Goal: Information Seeking & Learning: Learn about a topic

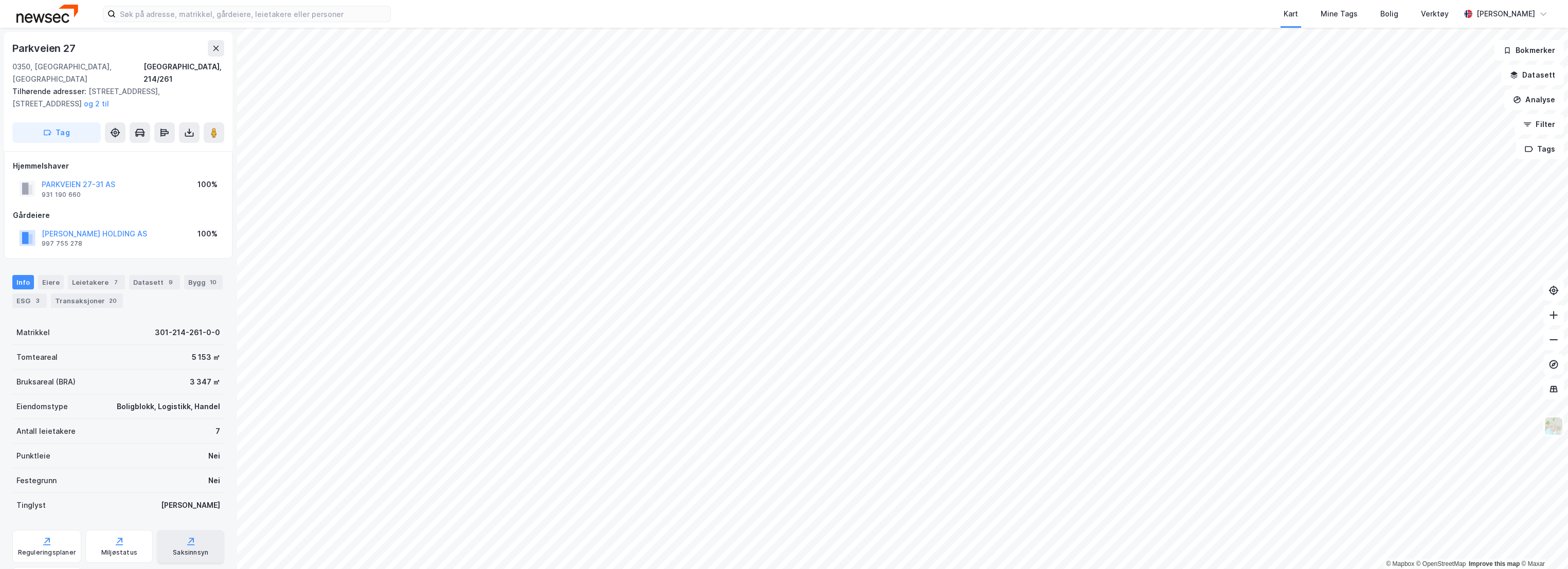
click at [167, 531] on div "Saksinnsyn" at bounding box center [190, 547] width 68 height 33
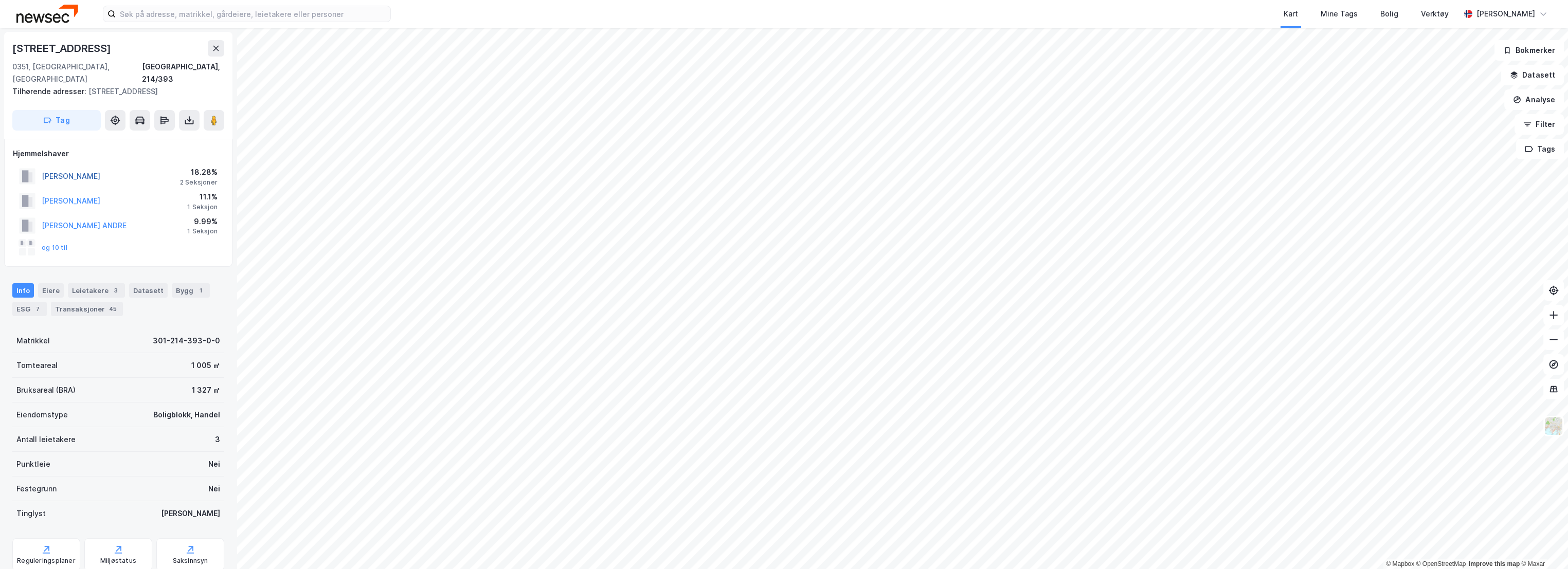
click at [0, 0] on button "[PERSON_NAME]" at bounding box center [0, 0] width 0 height 0
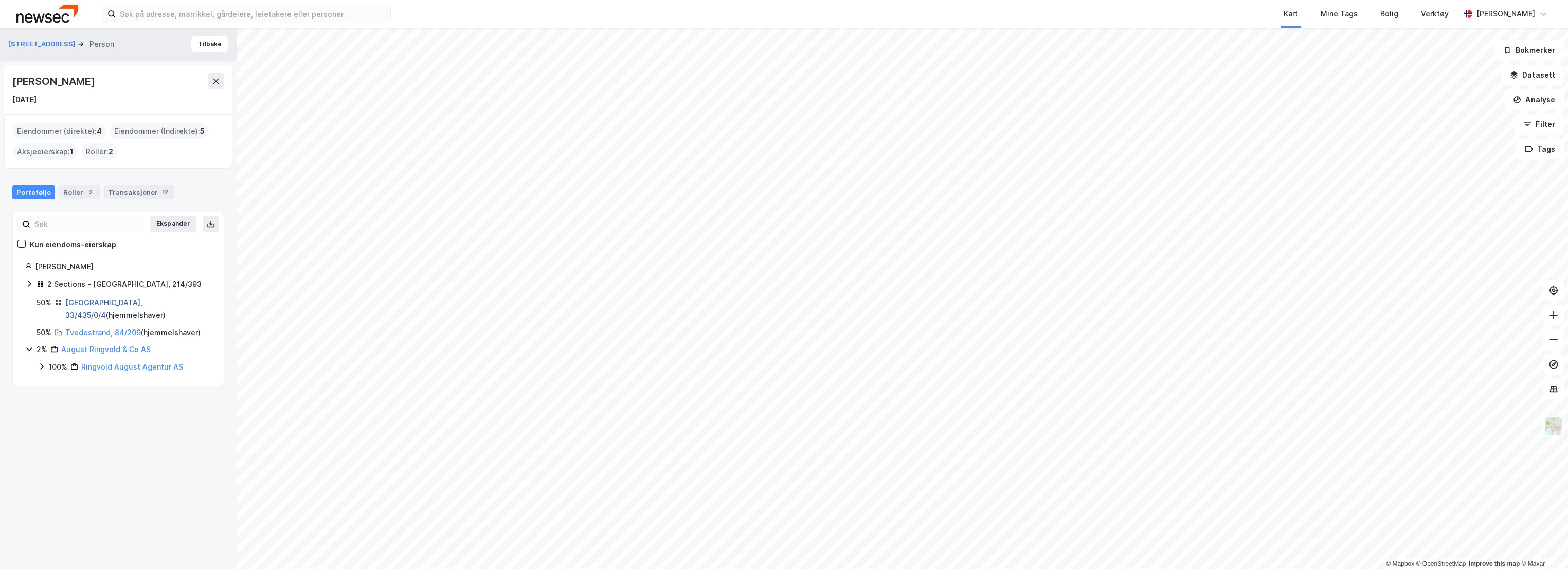
click at [84, 304] on link "[GEOGRAPHIC_DATA], 33/435/0/4" at bounding box center [103, 308] width 77 height 21
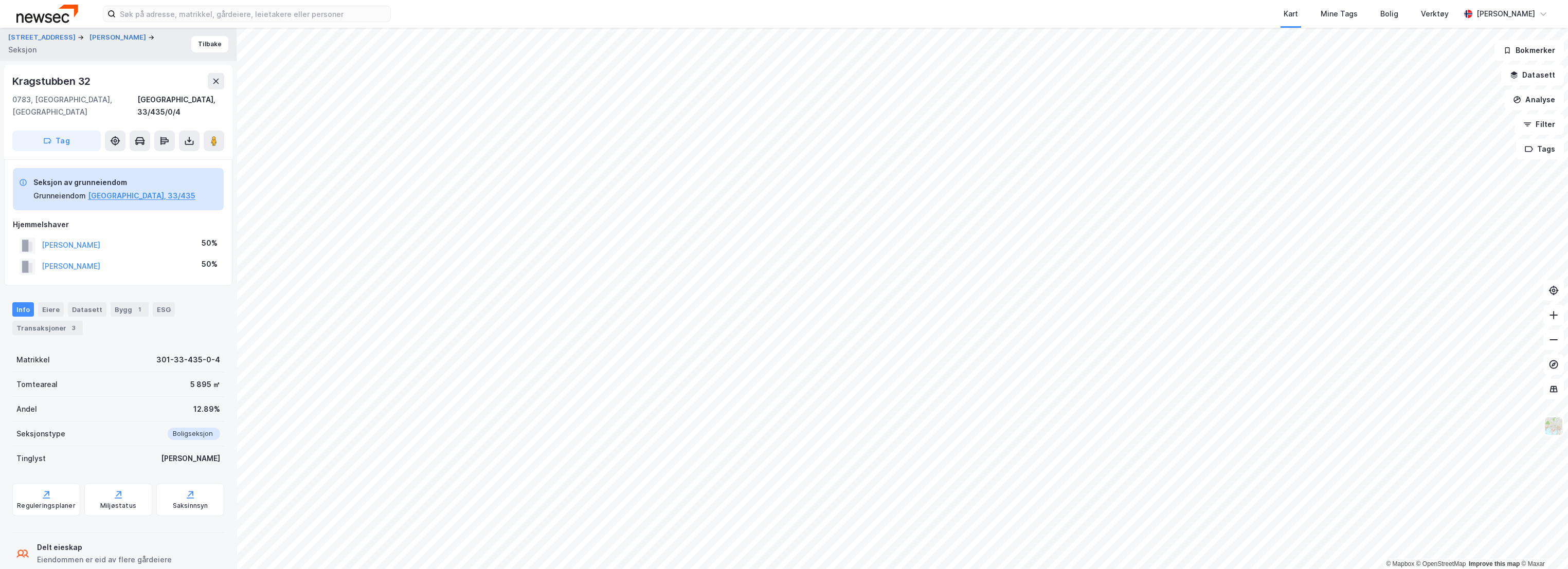
click at [129, 334] on div "Info Eiere Datasett Bygg 1 ESG Transaksjoner 3 Matrikkel 301-33-435-0-4 Tomtear…" at bounding box center [118, 435] width 212 height 289
click at [58, 303] on div "Eiere" at bounding box center [51, 310] width 26 height 15
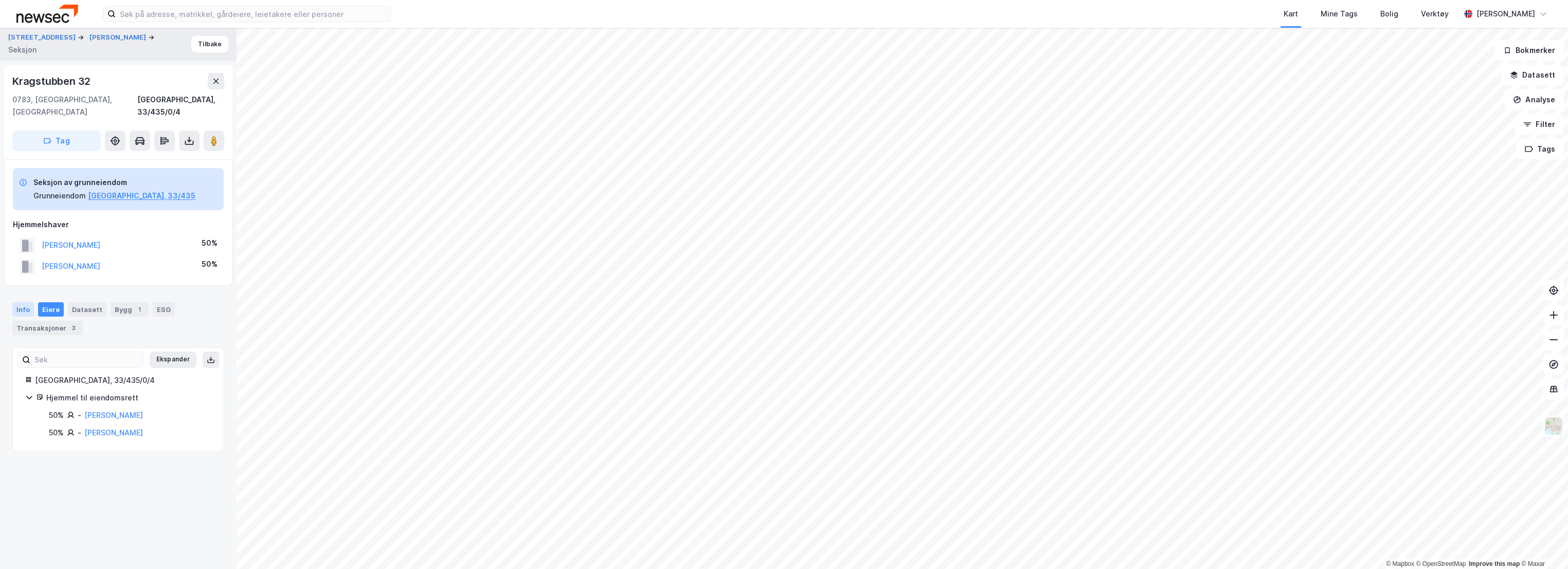
click at [17, 303] on div "Info" at bounding box center [23, 310] width 22 height 15
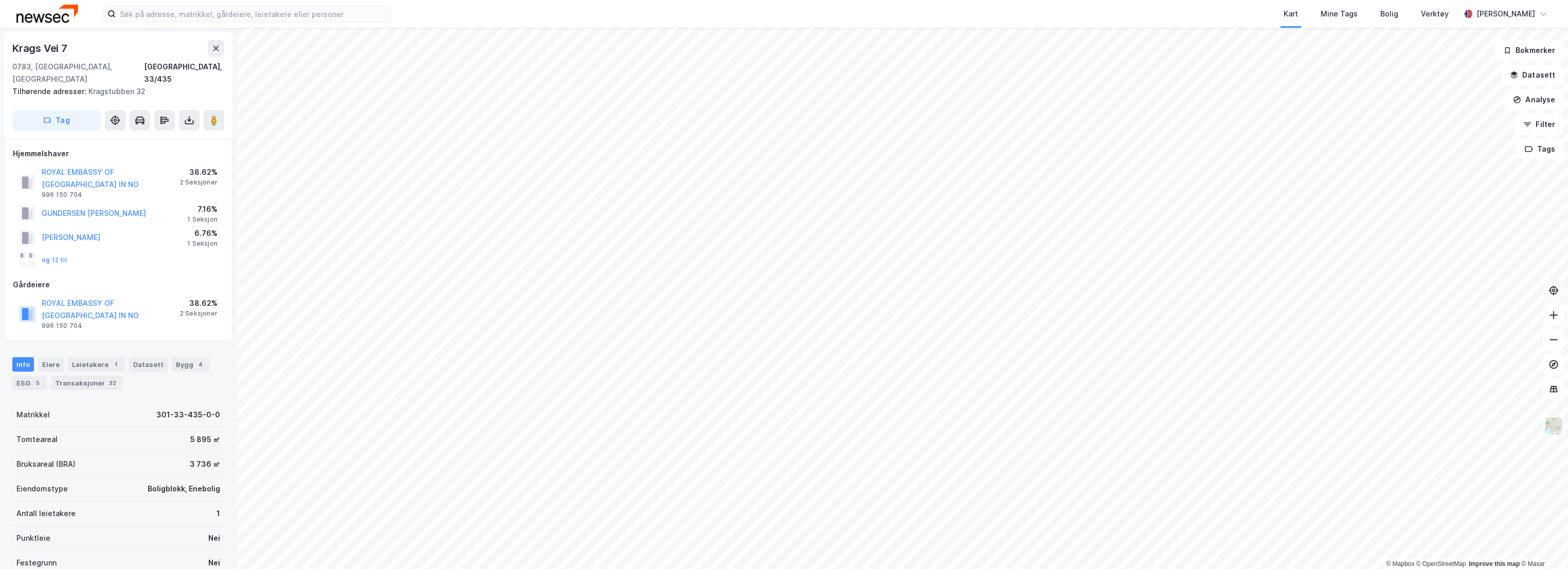
click at [1552, 286] on icon at bounding box center [1553, 290] width 10 height 10
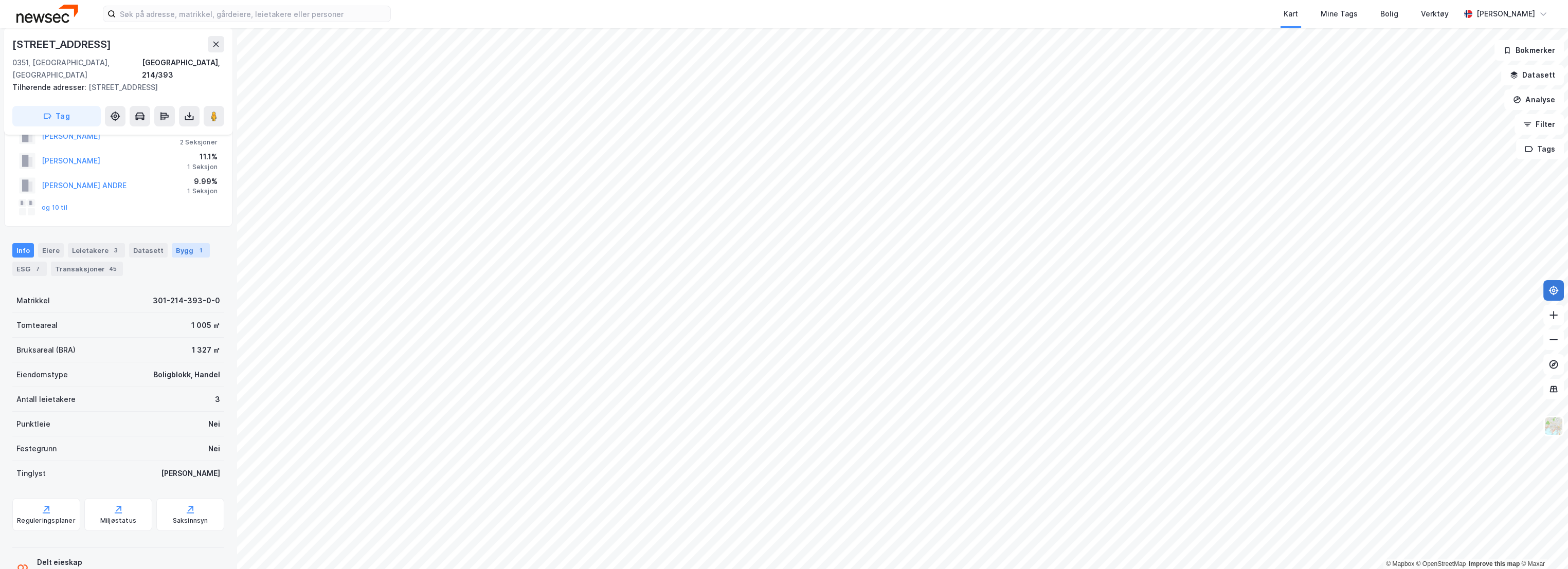
scroll to position [57, 0]
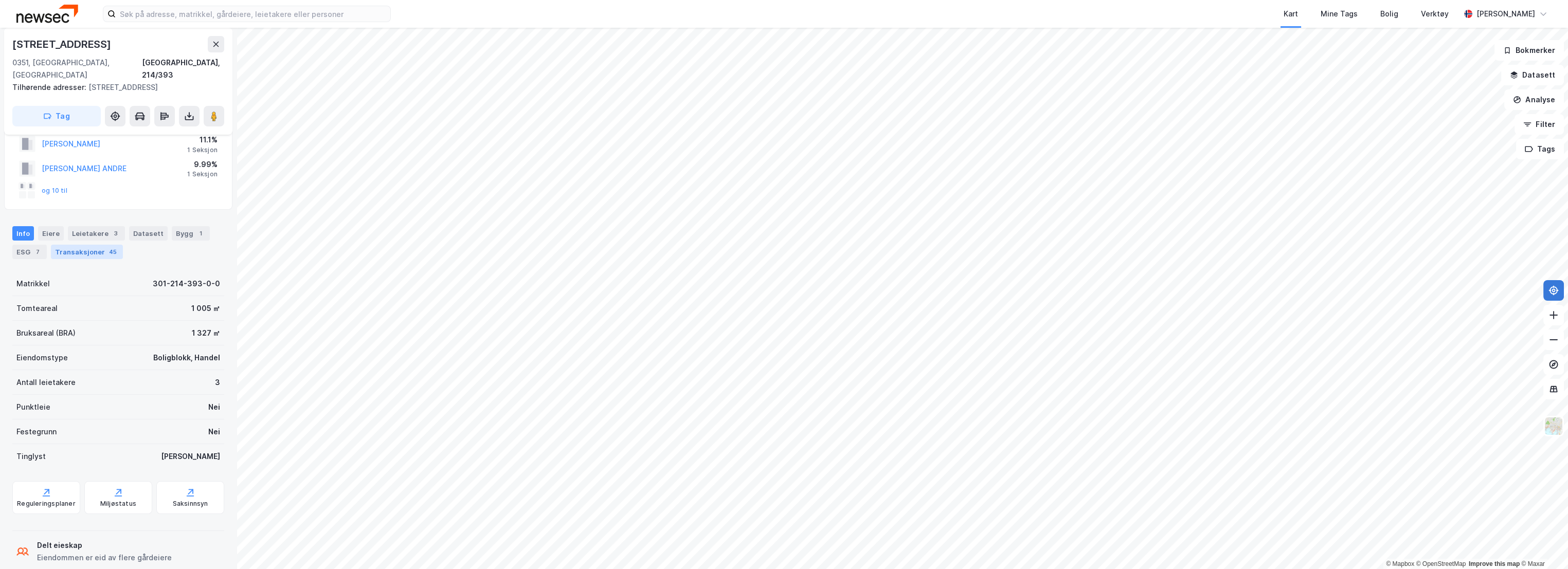
click at [99, 245] on div "Transaksjoner 45" at bounding box center [87, 252] width 72 height 15
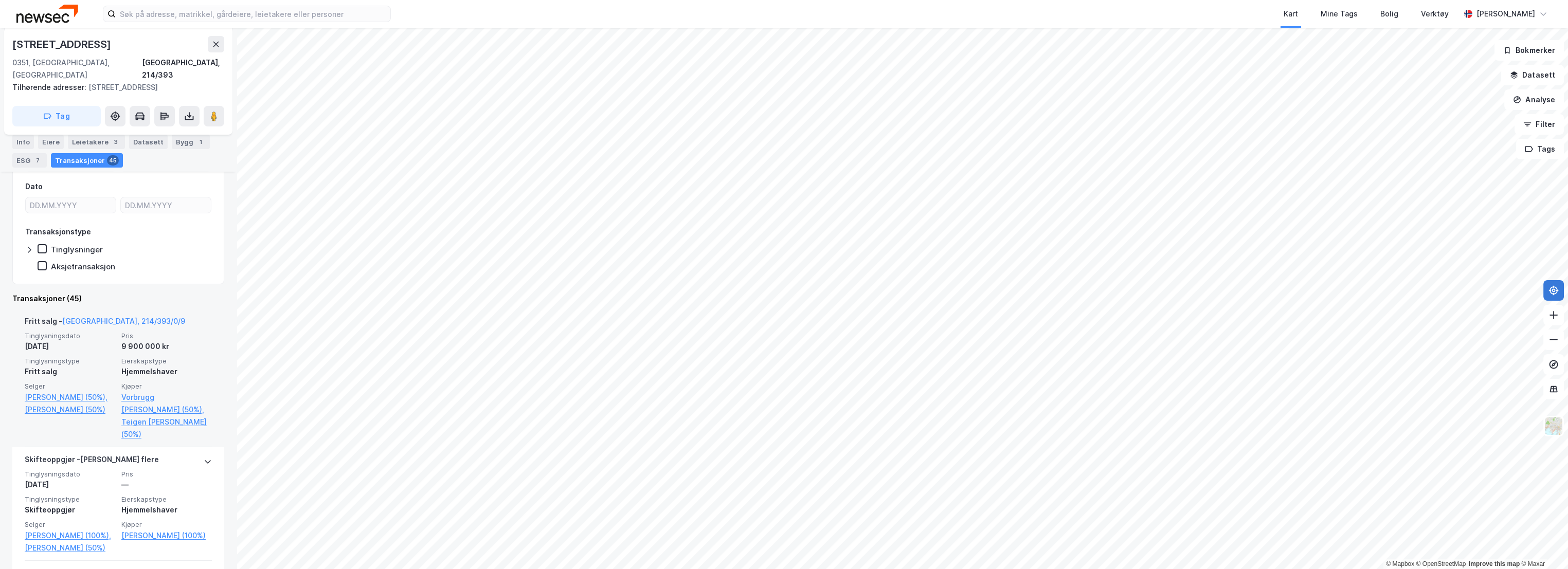
scroll to position [229, 0]
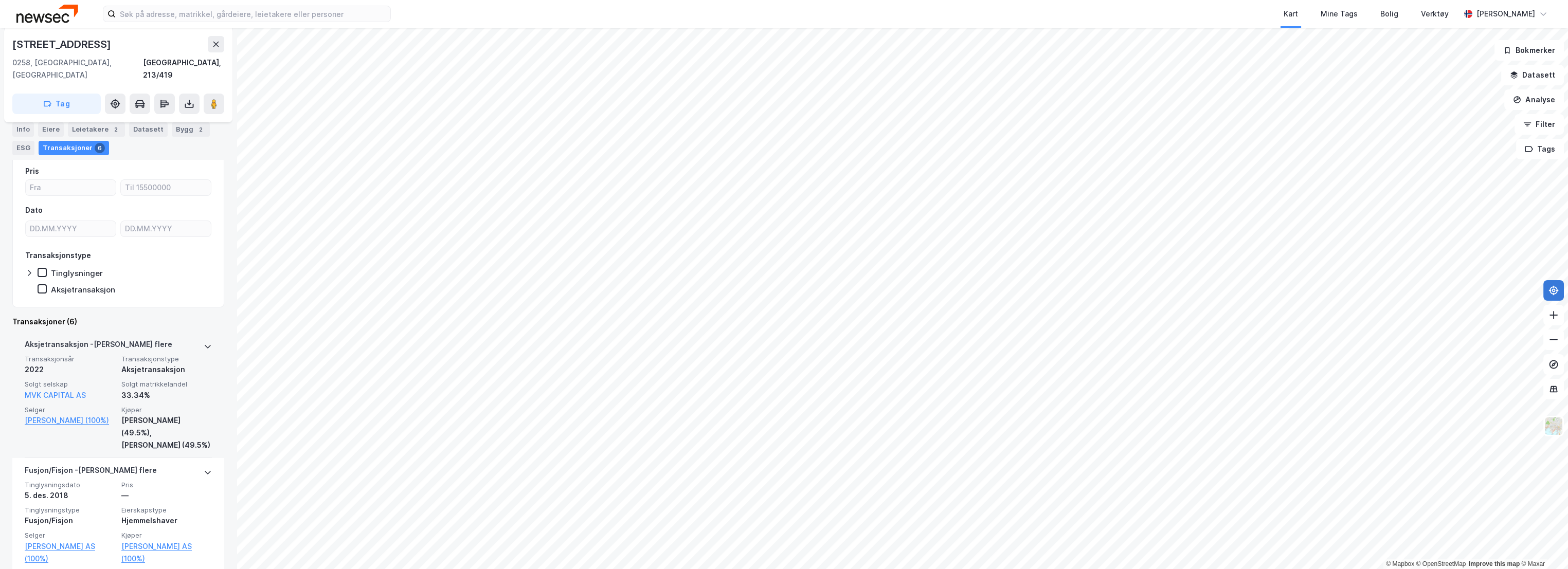
scroll to position [171, 0]
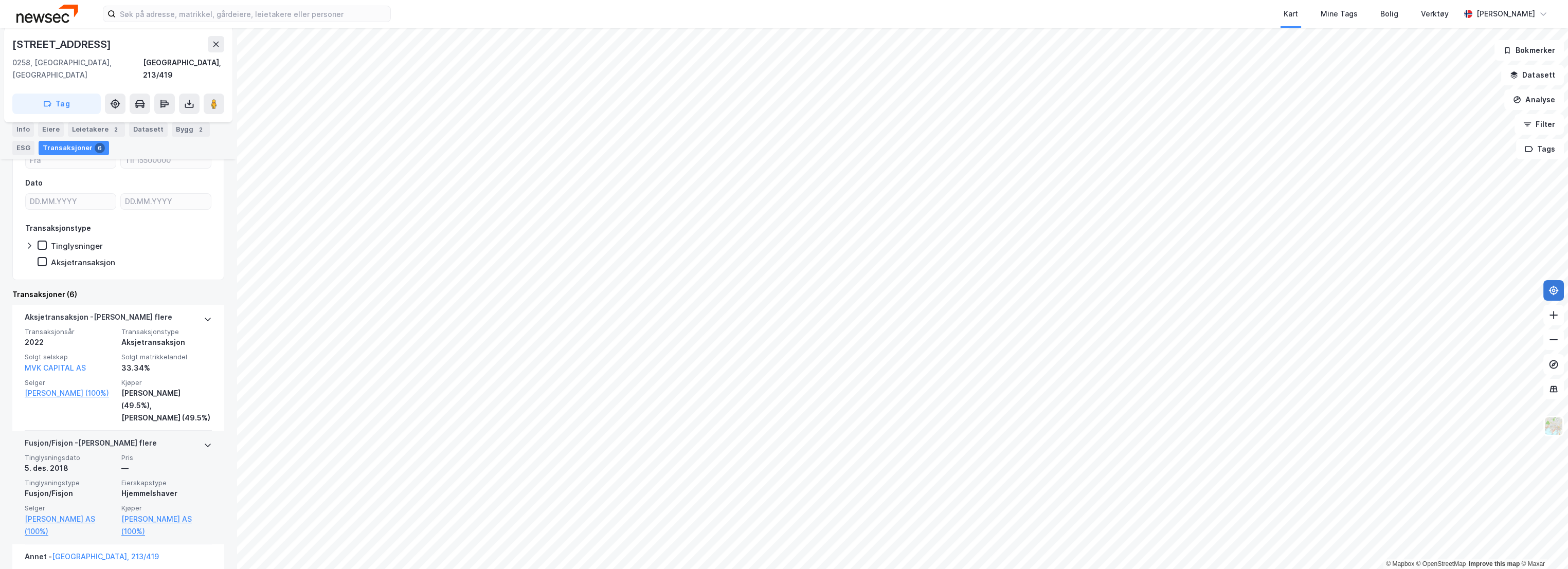
click at [205, 444] on icon at bounding box center [208, 446] width 6 height 4
click at [204, 441] on icon at bounding box center [208, 445] width 8 height 8
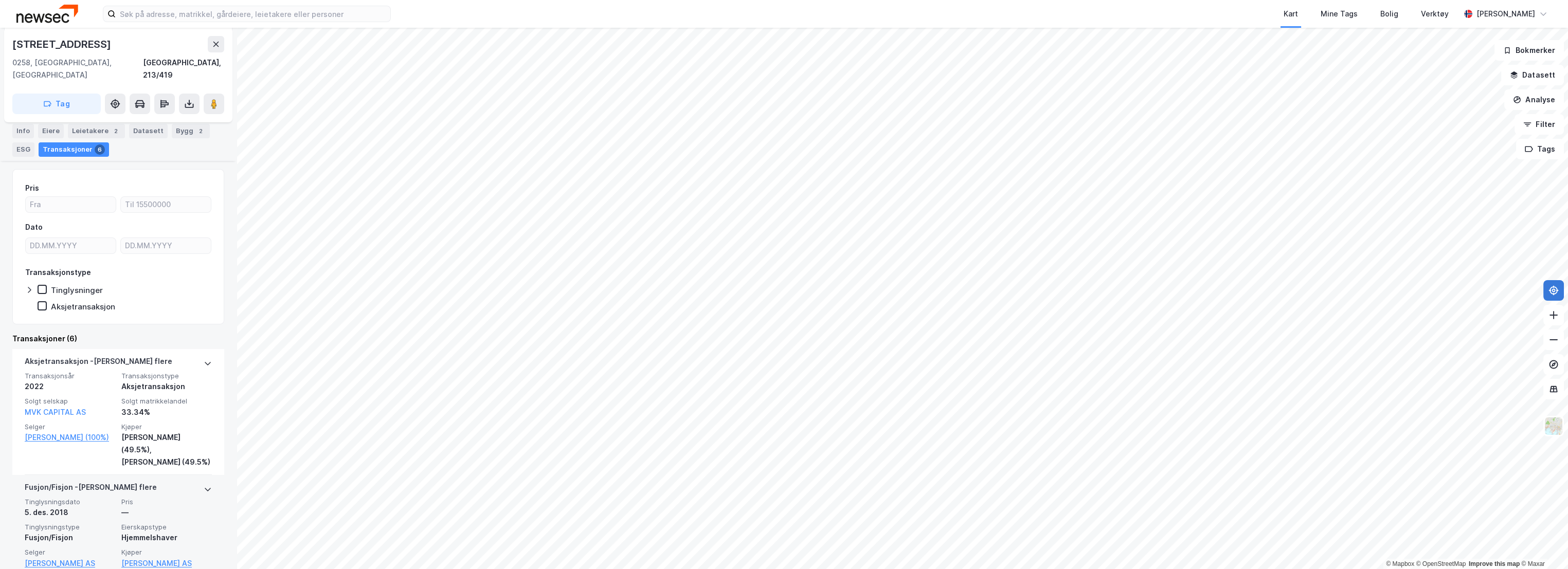
scroll to position [114, 0]
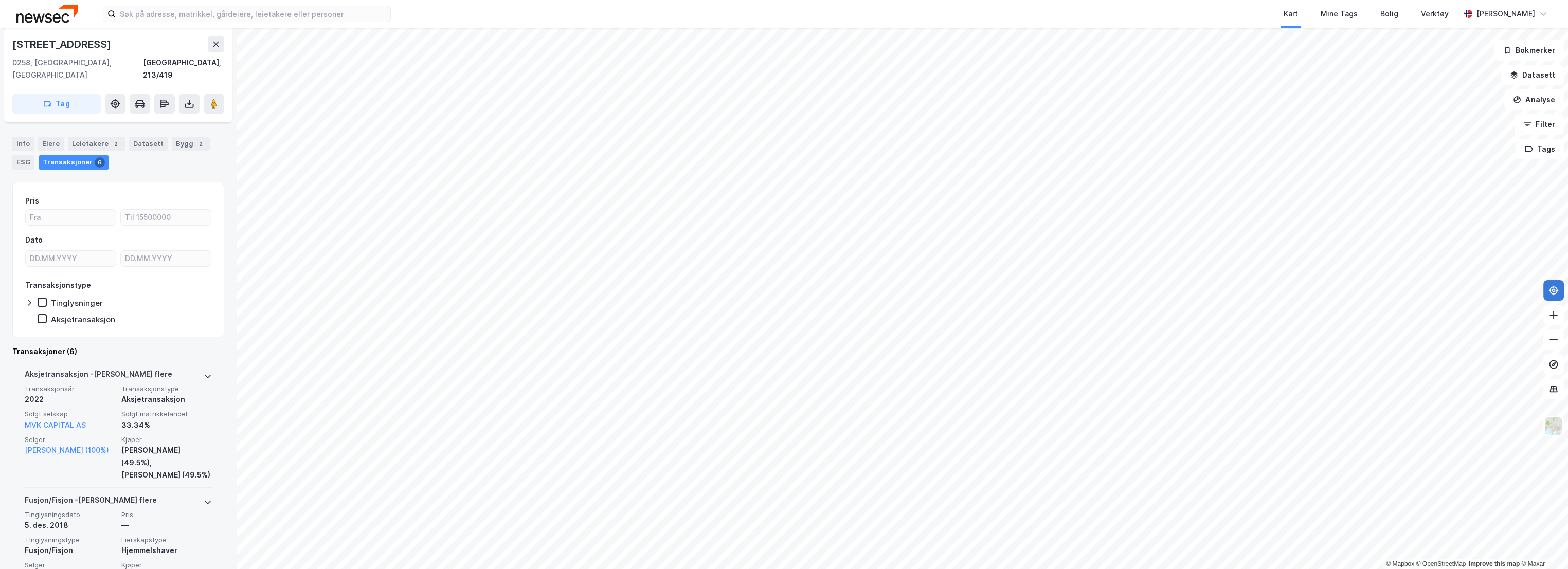
click at [180, 385] on span "Transaksjonstype" at bounding box center [166, 390] width 91 height 9
click at [184, 369] on div "Aksjetransaksjon - Gjelder flere" at bounding box center [118, 377] width 188 height 16
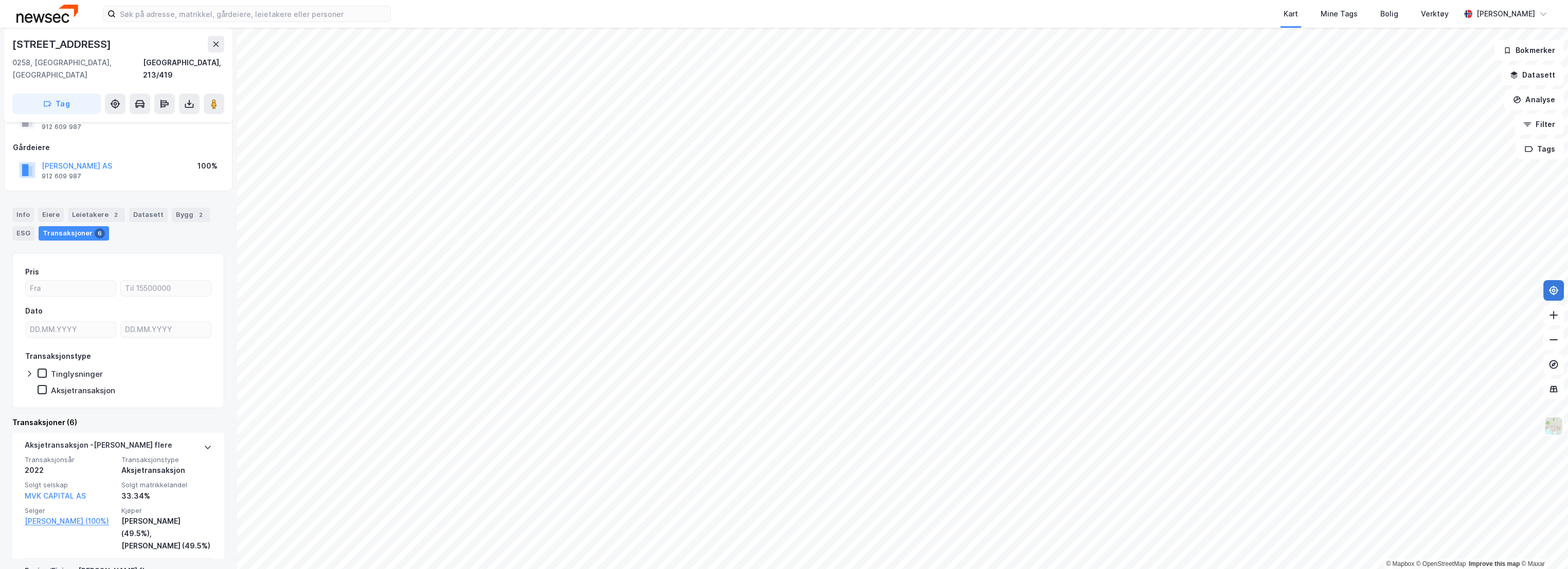
scroll to position [0, 0]
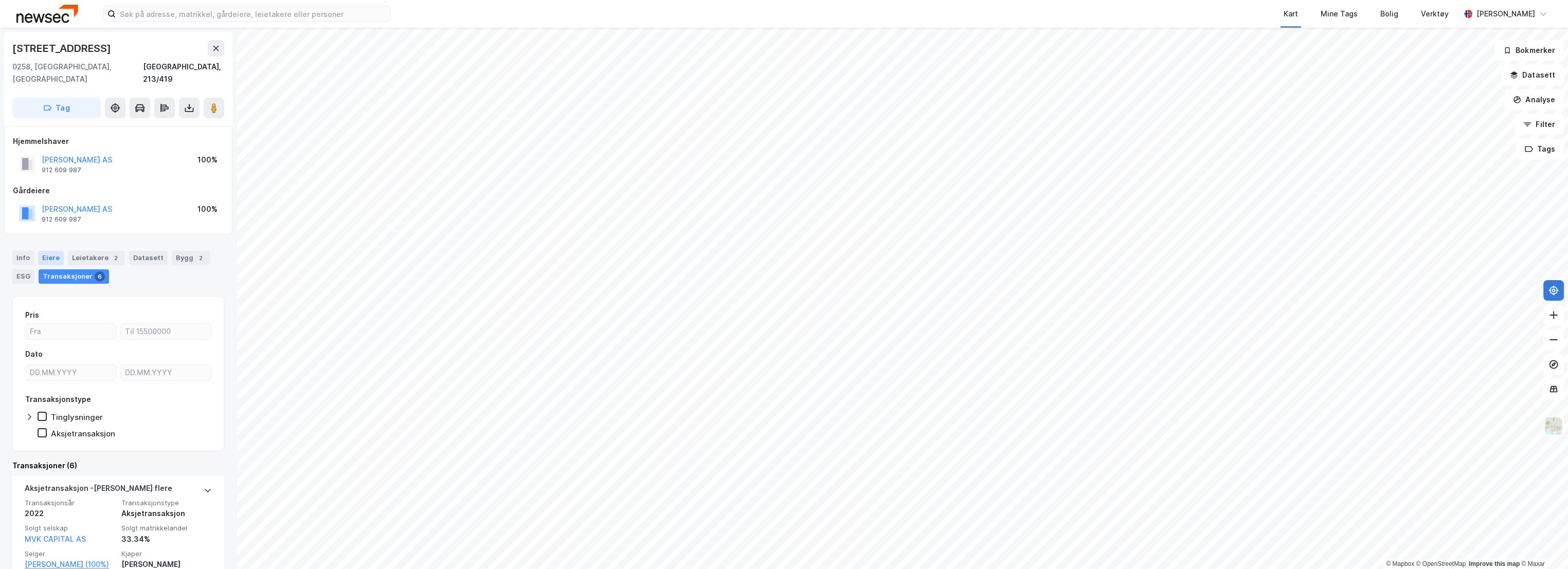
click at [59, 251] on div "Eiere" at bounding box center [51, 258] width 26 height 15
